Goal: Task Accomplishment & Management: Manage account settings

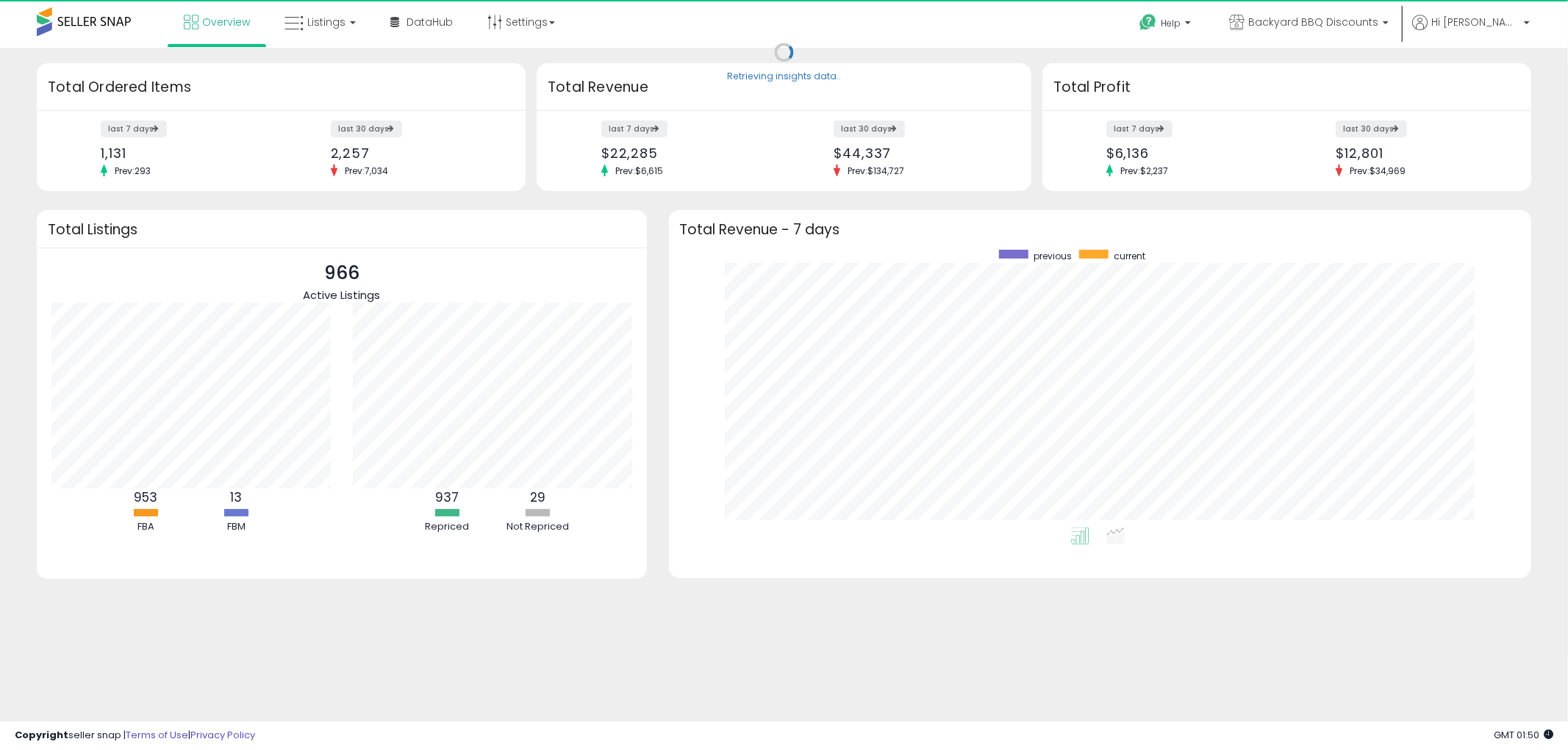
scroll to position [277, 834]
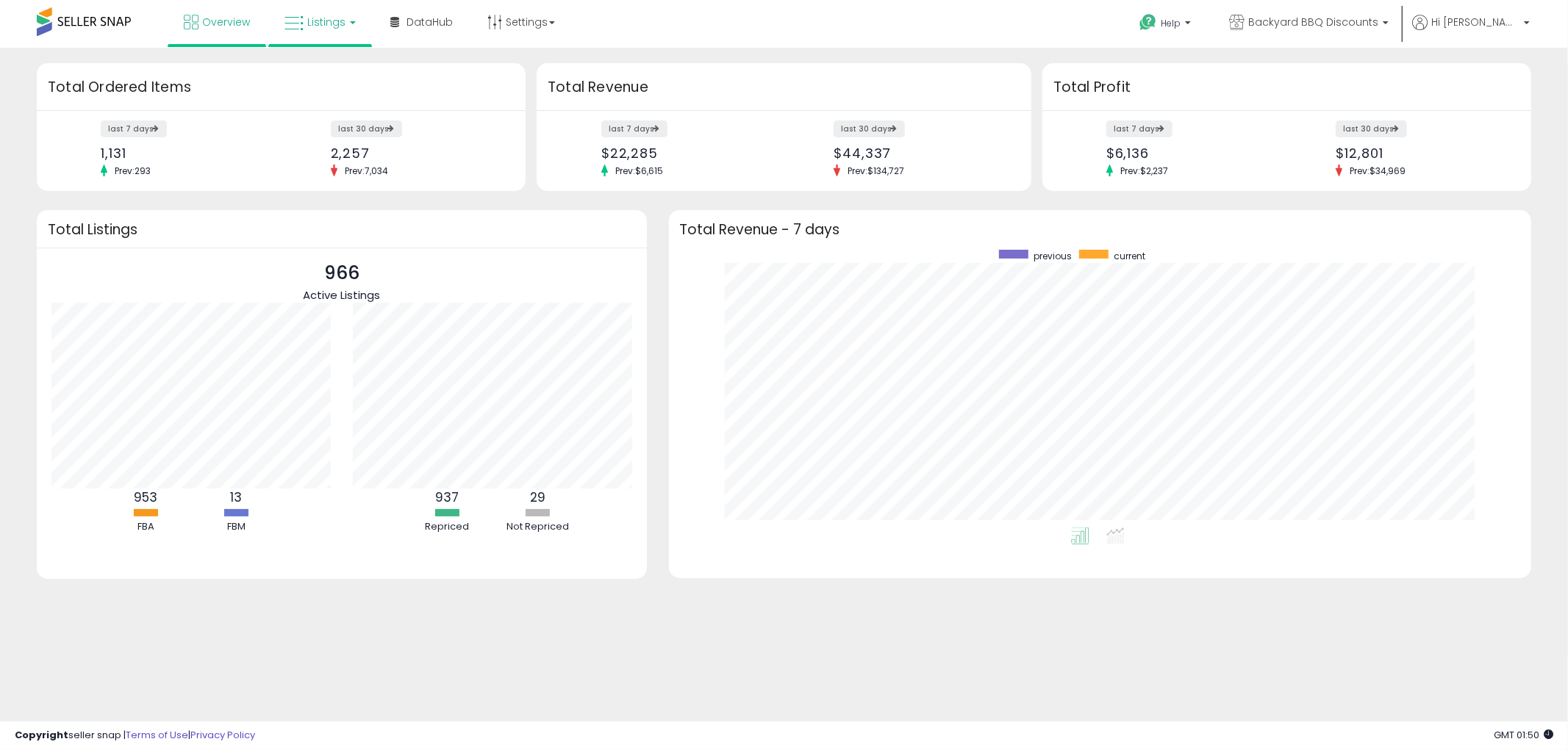
click at [325, 30] on link "Listings" at bounding box center [320, 22] width 93 height 44
click at [347, 78] on icon at bounding box center [332, 72] width 64 height 19
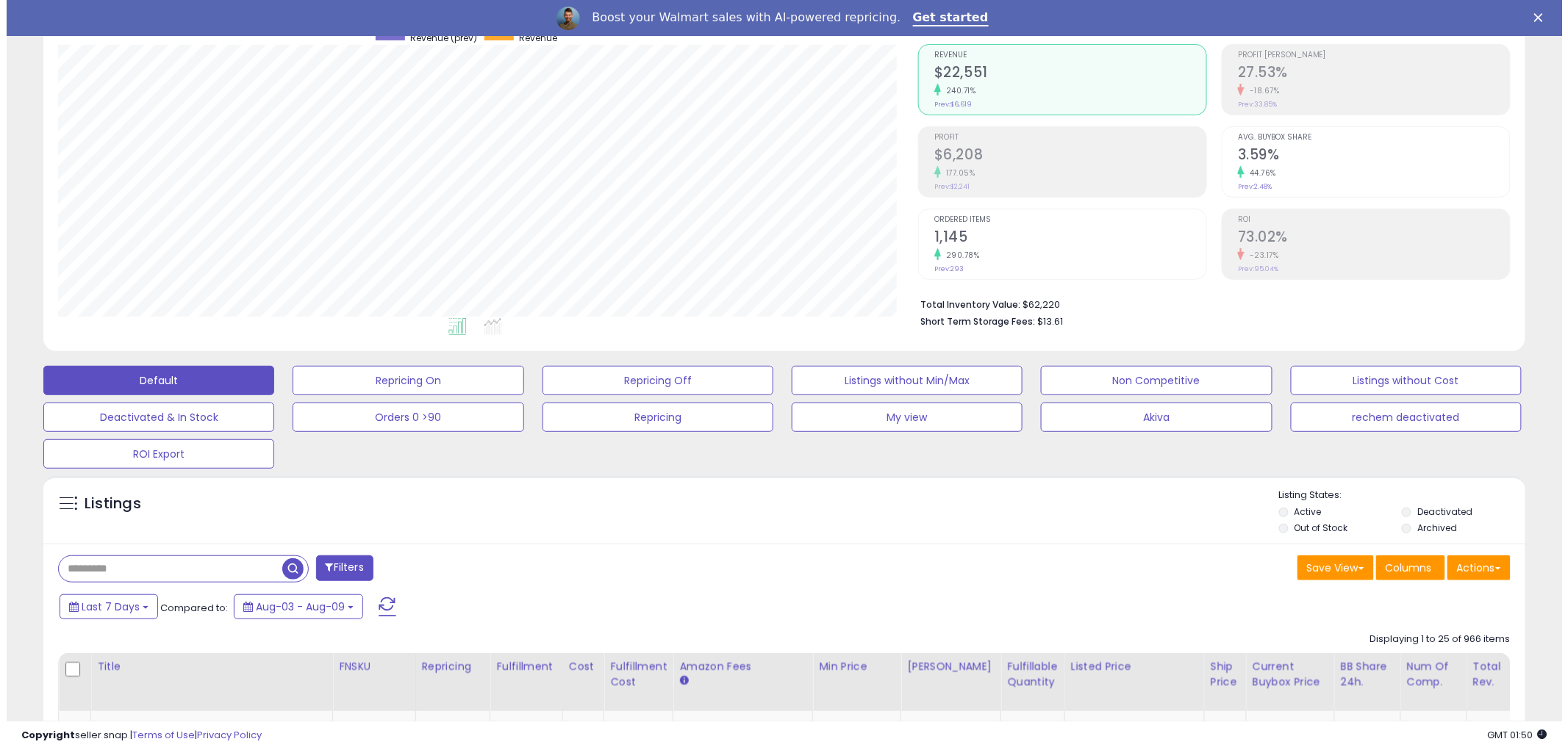
scroll to position [82, 0]
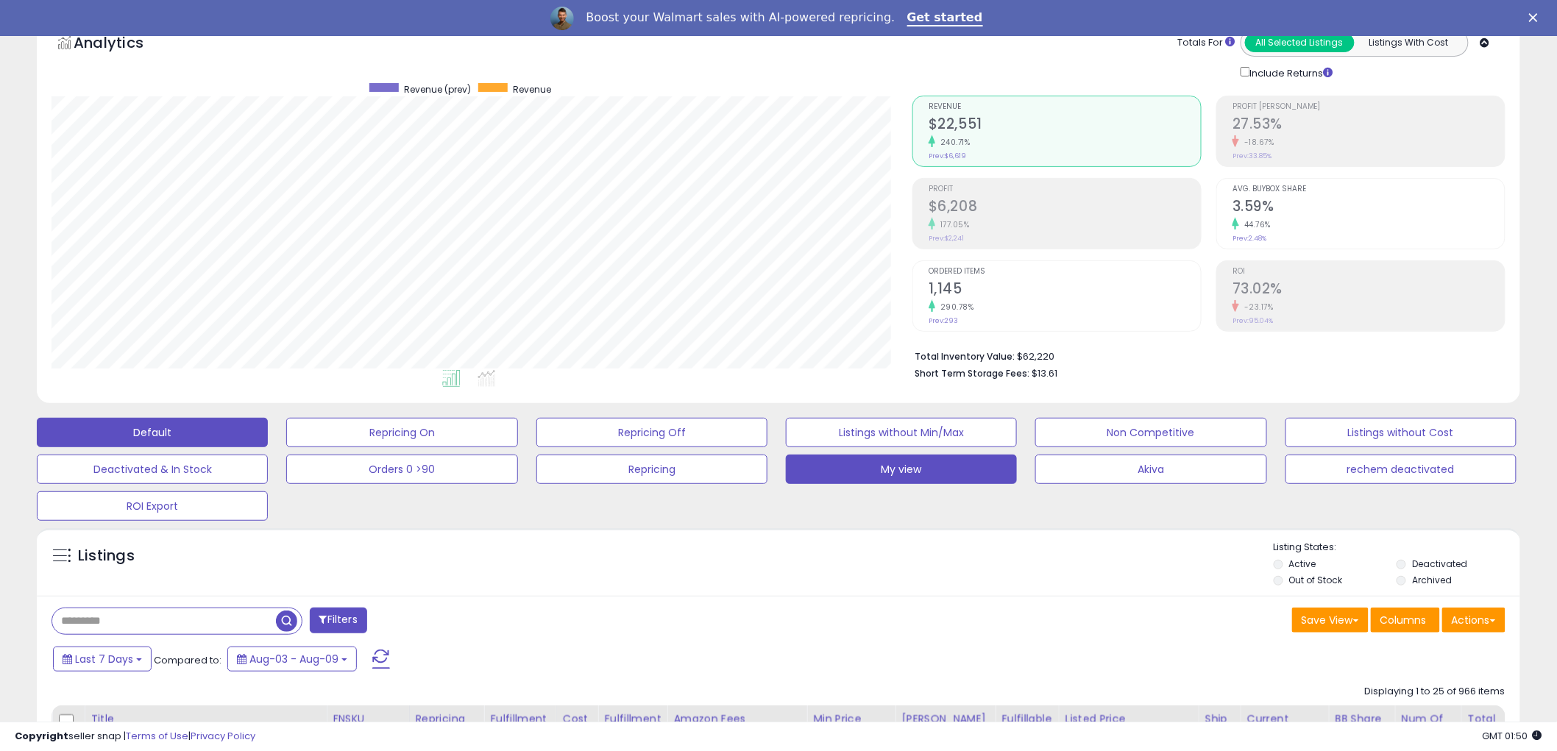
click at [517, 447] on button "My view" at bounding box center [401, 432] width 231 height 29
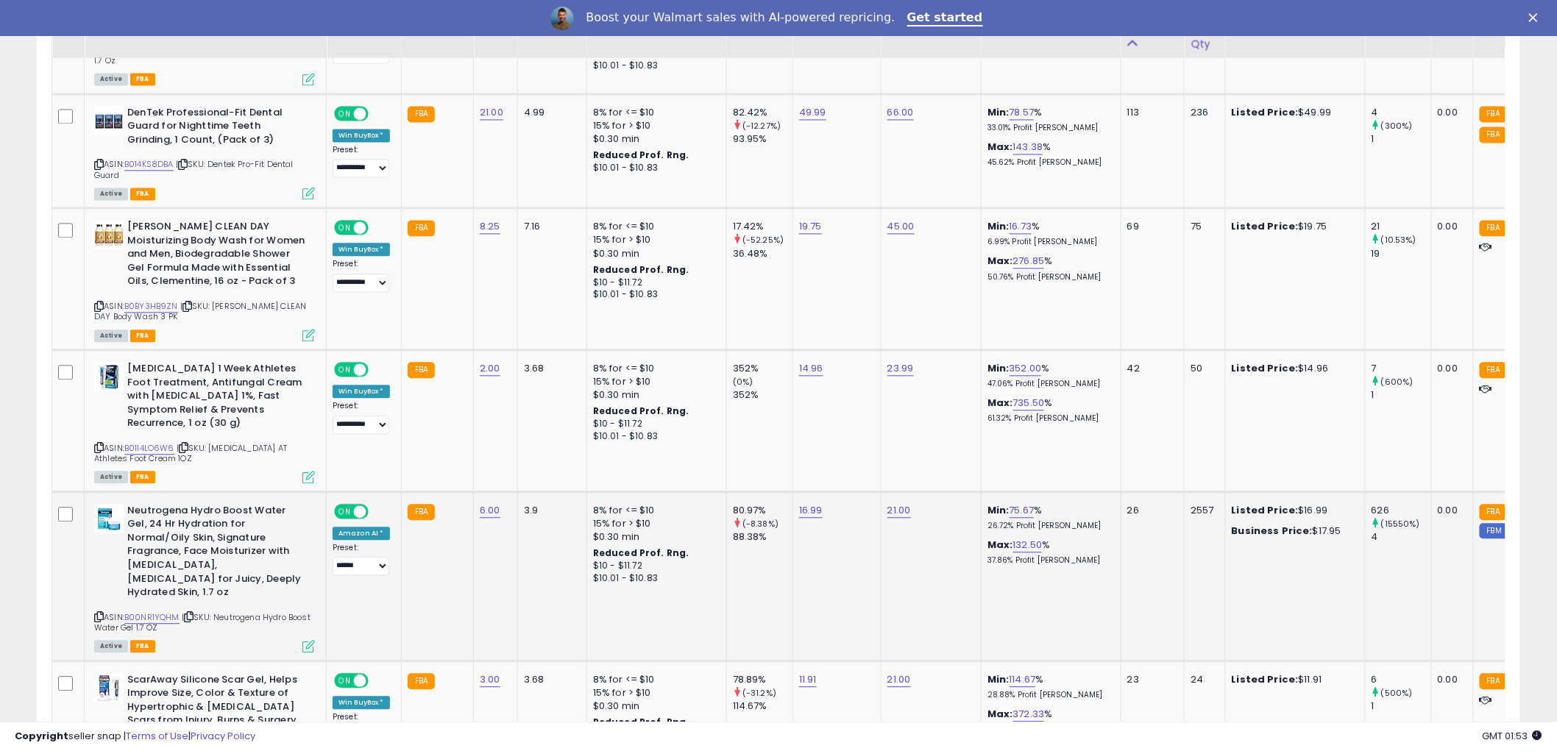
scroll to position [736, 0]
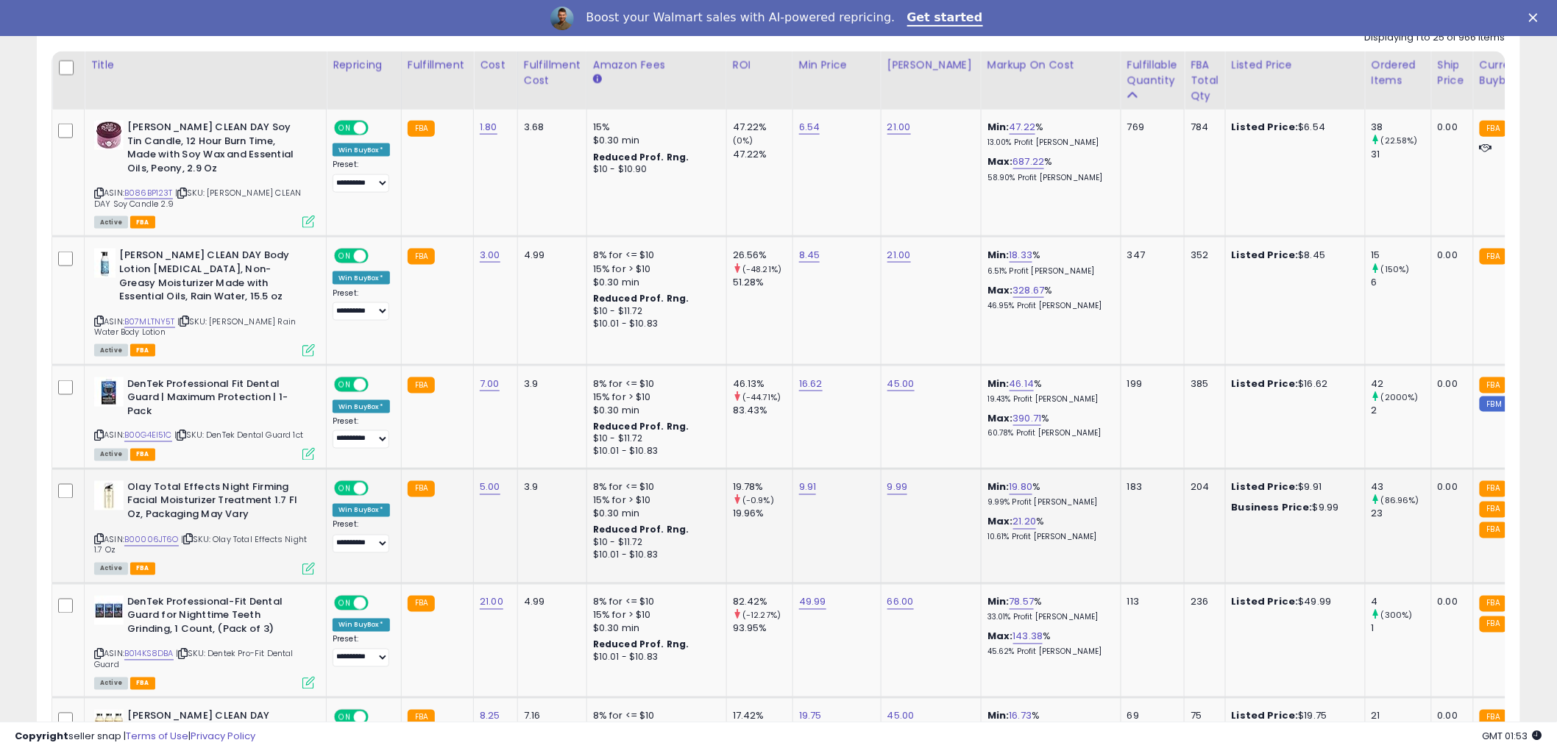
drag, startPoint x: 1139, startPoint y: 506, endPoint x: 1121, endPoint y: 488, distance: 26.0
drag, startPoint x: 905, startPoint y: 724, endPoint x: 935, endPoint y: 725, distance: 29.4
click at [935, 725] on div "Copyright seller snap | Terms of Use | Privacy Policy GMT 01:54 Authorization r…" at bounding box center [778, 736] width 1557 height 29
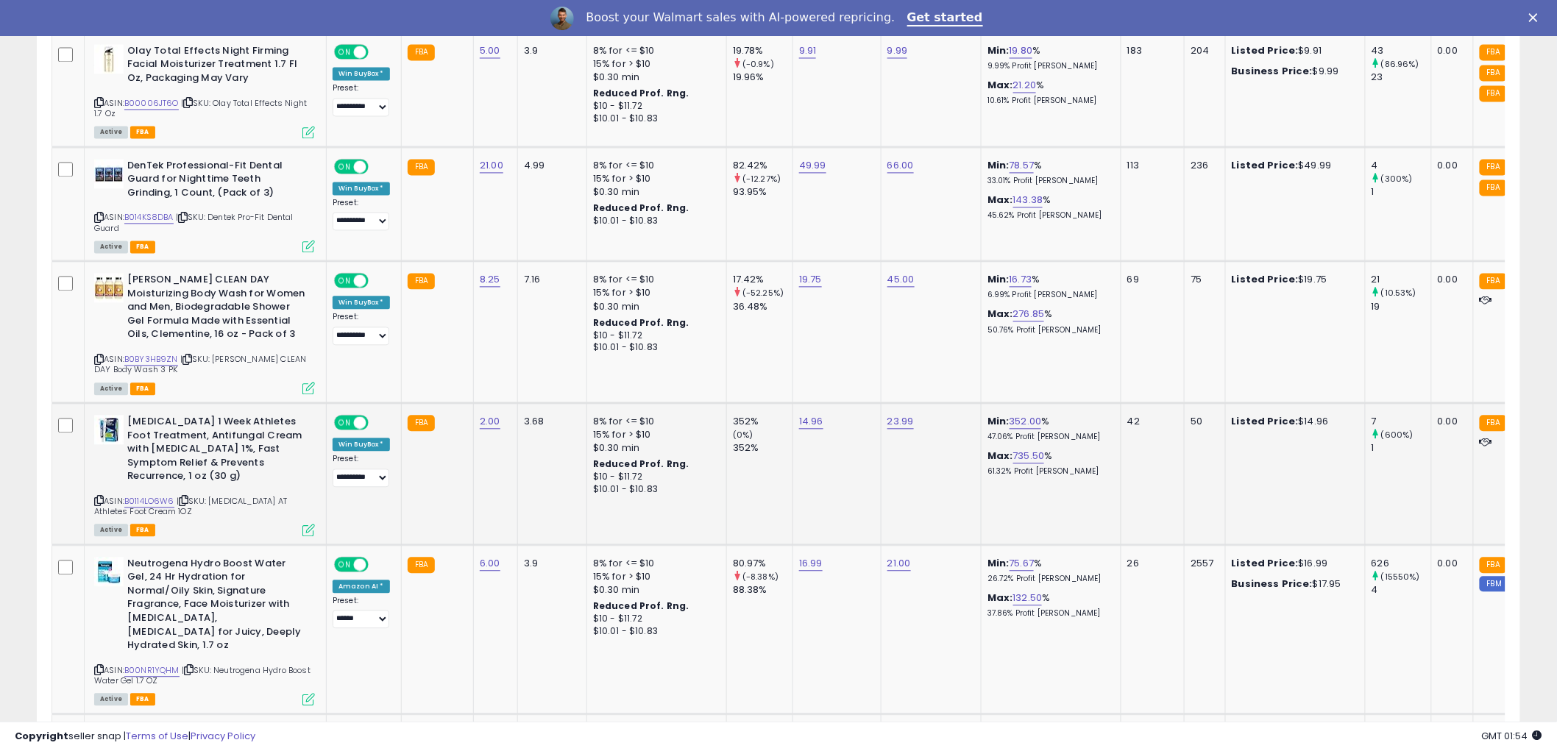
scroll to position [0, 0]
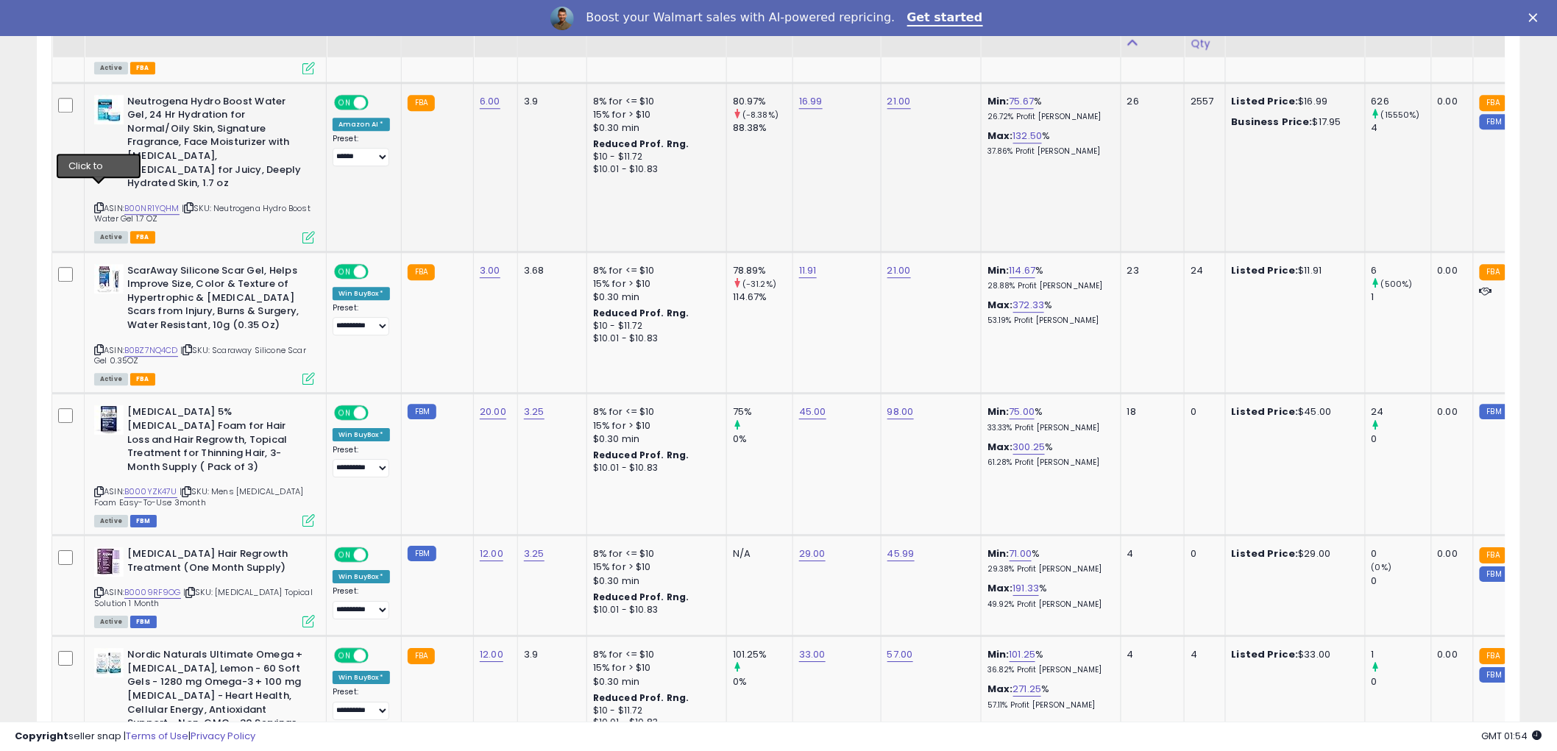
drag, startPoint x: 99, startPoint y: 193, endPoint x: 354, endPoint y: 187, distance: 255.5
click at [99, 204] on icon at bounding box center [99, 208] width 10 height 8
